Goal: Find specific page/section: Find specific page/section

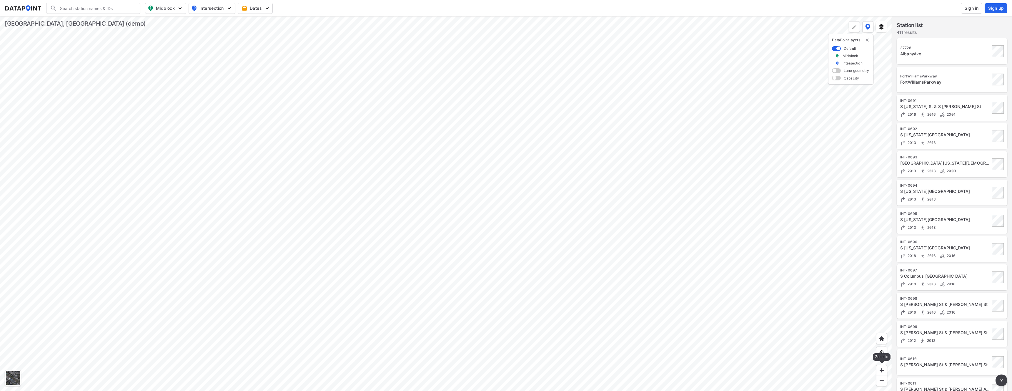
click at [881, 368] on img at bounding box center [881, 370] width 6 height 6
click at [881, 369] on img at bounding box center [881, 370] width 6 height 6
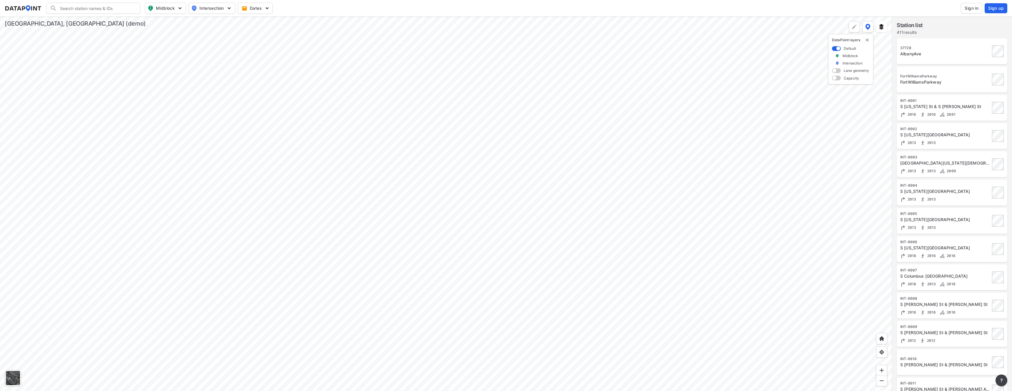
click at [932, 104] on div "S [US_STATE] St & S [PERSON_NAME] St" at bounding box center [945, 107] width 90 height 6
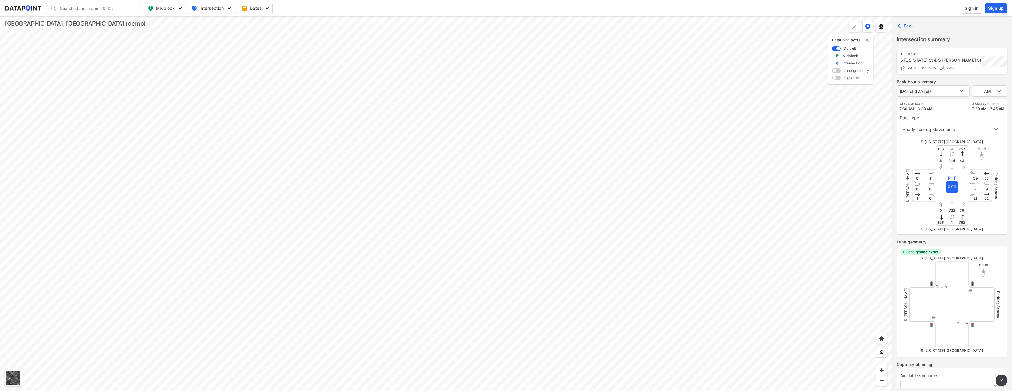
type input "5426"
click at [882, 383] on img at bounding box center [881, 380] width 6 height 6
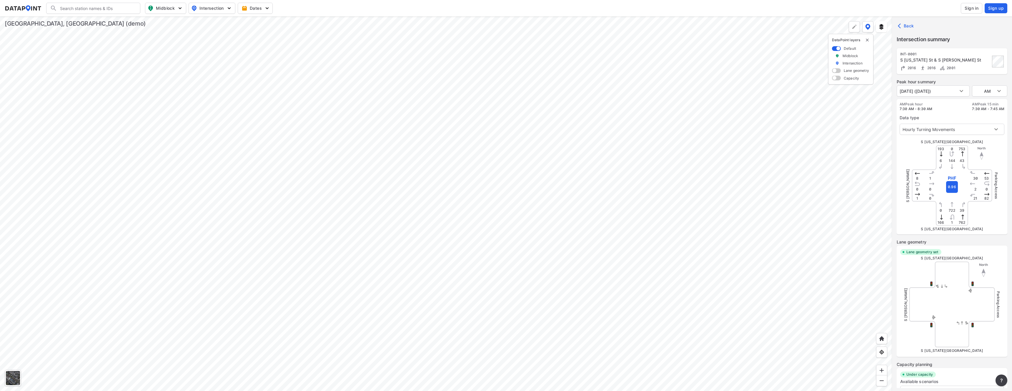
click at [686, 212] on div at bounding box center [446, 203] width 892 height 374
